Goal: Consume media (video, audio): Consume media (video, audio)

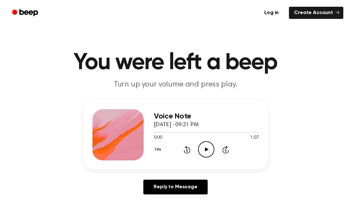
click at [207, 146] on icon "Play Audio" at bounding box center [206, 149] width 16 height 16
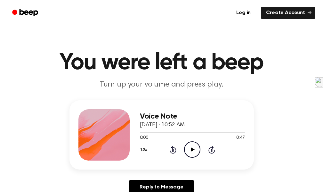
click at [194, 149] on icon "Play Audio" at bounding box center [192, 149] width 16 height 16
click at [192, 147] on icon "Play Audio" at bounding box center [192, 149] width 16 height 16
click at [191, 147] on icon "Play Audio" at bounding box center [192, 149] width 16 height 16
click at [189, 148] on icon "Play Audio" at bounding box center [192, 149] width 16 height 16
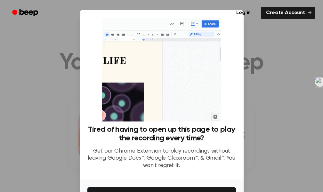
scroll to position [41, 0]
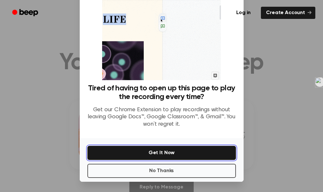
click at [160, 152] on button "Get It Now" at bounding box center [161, 153] width 148 height 14
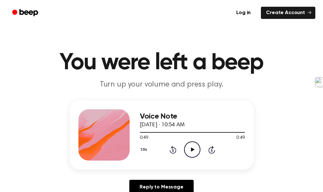
click at [192, 149] on icon at bounding box center [193, 149] width 4 height 4
click at [193, 147] on icon "Play Audio" at bounding box center [192, 149] width 16 height 16
click at [191, 148] on icon at bounding box center [193, 149] width 4 height 4
click at [194, 150] on icon "Play Audio" at bounding box center [192, 149] width 16 height 16
click at [192, 153] on icon "Play Audio" at bounding box center [192, 149] width 16 height 16
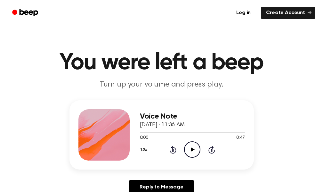
click at [190, 149] on icon "Play Audio" at bounding box center [192, 149] width 16 height 16
click at [192, 149] on icon at bounding box center [193, 149] width 4 height 4
click at [187, 150] on icon "Play Audio" at bounding box center [192, 149] width 16 height 16
click at [194, 151] on icon "Play Audio" at bounding box center [192, 149] width 16 height 16
click at [193, 147] on icon "Play Audio" at bounding box center [192, 149] width 16 height 16
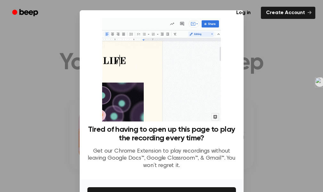
scroll to position [41, 0]
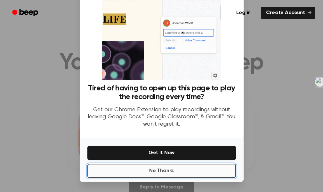
click at [157, 170] on button "No Thanks" at bounding box center [161, 170] width 148 height 14
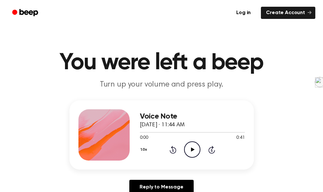
click at [189, 147] on icon "Play Audio" at bounding box center [192, 149] width 16 height 16
click at [186, 150] on icon "Play Audio" at bounding box center [192, 149] width 16 height 16
click at [192, 149] on icon at bounding box center [193, 149] width 4 height 4
click at [193, 148] on icon at bounding box center [193, 149] width 4 height 4
click at [195, 150] on icon "Play Audio" at bounding box center [192, 149] width 16 height 16
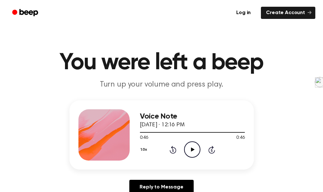
click at [193, 148] on icon "Play Audio" at bounding box center [192, 149] width 16 height 16
click at [194, 148] on icon "Play Audio" at bounding box center [192, 149] width 16 height 16
click at [189, 147] on icon "Play Audio" at bounding box center [192, 149] width 16 height 16
click at [195, 152] on icon "Play Audio" at bounding box center [192, 149] width 16 height 16
click at [191, 146] on icon "Play Audio" at bounding box center [192, 149] width 16 height 16
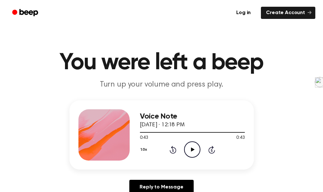
click at [191, 150] on icon at bounding box center [193, 149] width 4 height 4
click at [187, 152] on icon "Play Audio" at bounding box center [192, 149] width 16 height 16
click at [194, 147] on icon "Play Audio" at bounding box center [192, 149] width 16 height 16
click at [195, 148] on icon "Play Audio" at bounding box center [192, 149] width 16 height 16
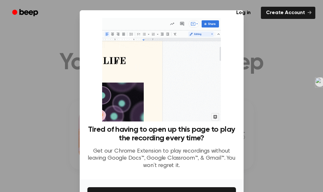
scroll to position [41, 0]
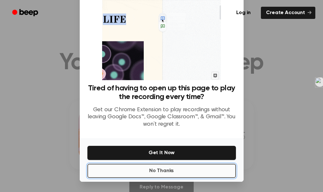
click at [160, 169] on button "No Thanks" at bounding box center [161, 170] width 148 height 14
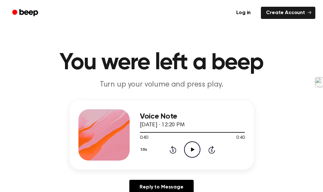
click at [194, 151] on icon "Play Audio" at bounding box center [192, 149] width 16 height 16
click at [246, 11] on link "Log in" at bounding box center [243, 12] width 27 height 15
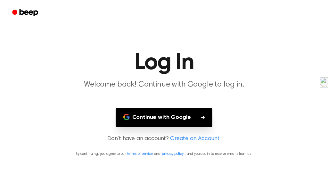
click at [181, 115] on button "Continue with Google" at bounding box center [163, 117] width 97 height 19
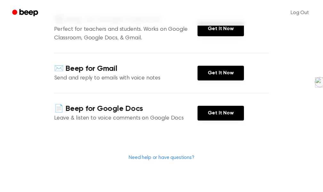
scroll to position [32, 0]
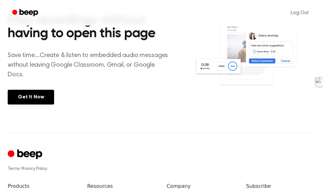
scroll to position [224, 0]
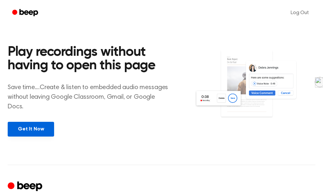
click at [40, 128] on link "Get It Now" at bounding box center [31, 129] width 46 height 15
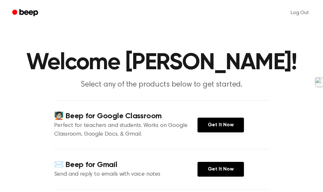
scroll to position [64, 0]
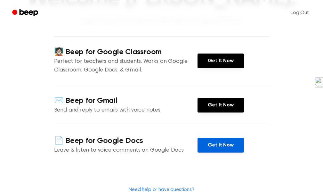
click at [212, 140] on link "Get It Now" at bounding box center [220, 145] width 46 height 15
